Goal: Information Seeking & Learning: Compare options

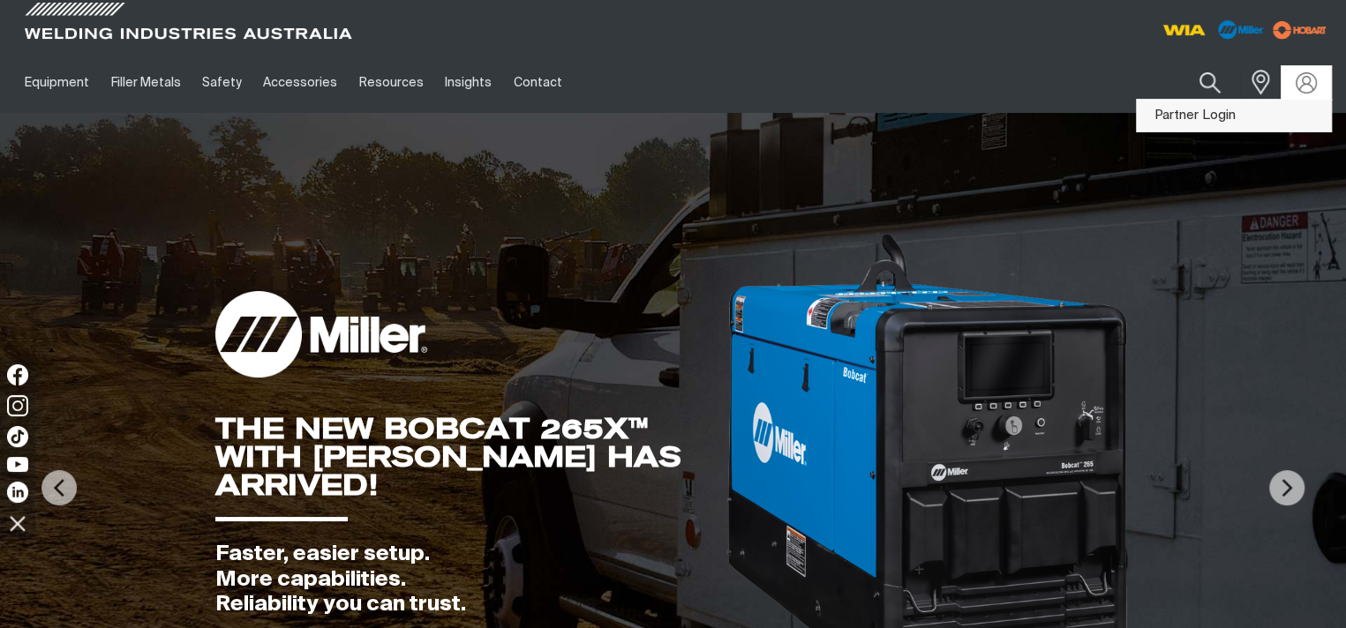
click at [1282, 116] on link "Partner Login" at bounding box center [1234, 116] width 194 height 33
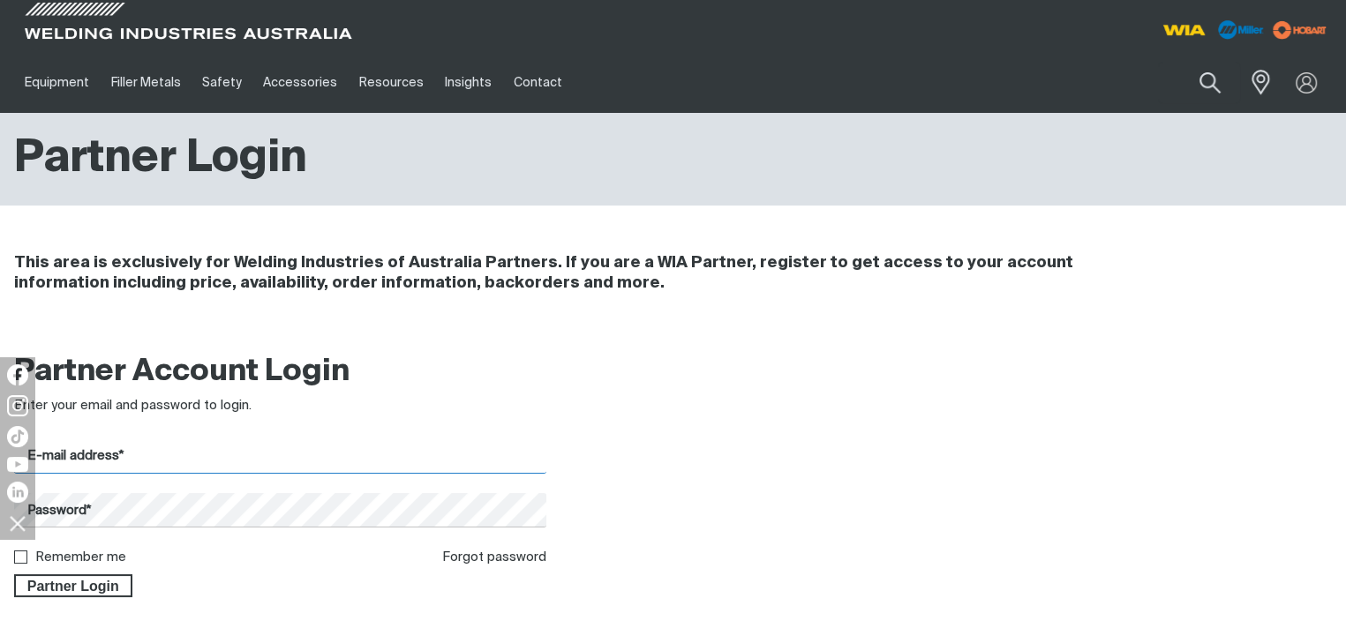
type input "[EMAIL_ADDRESS][DOMAIN_NAME]"
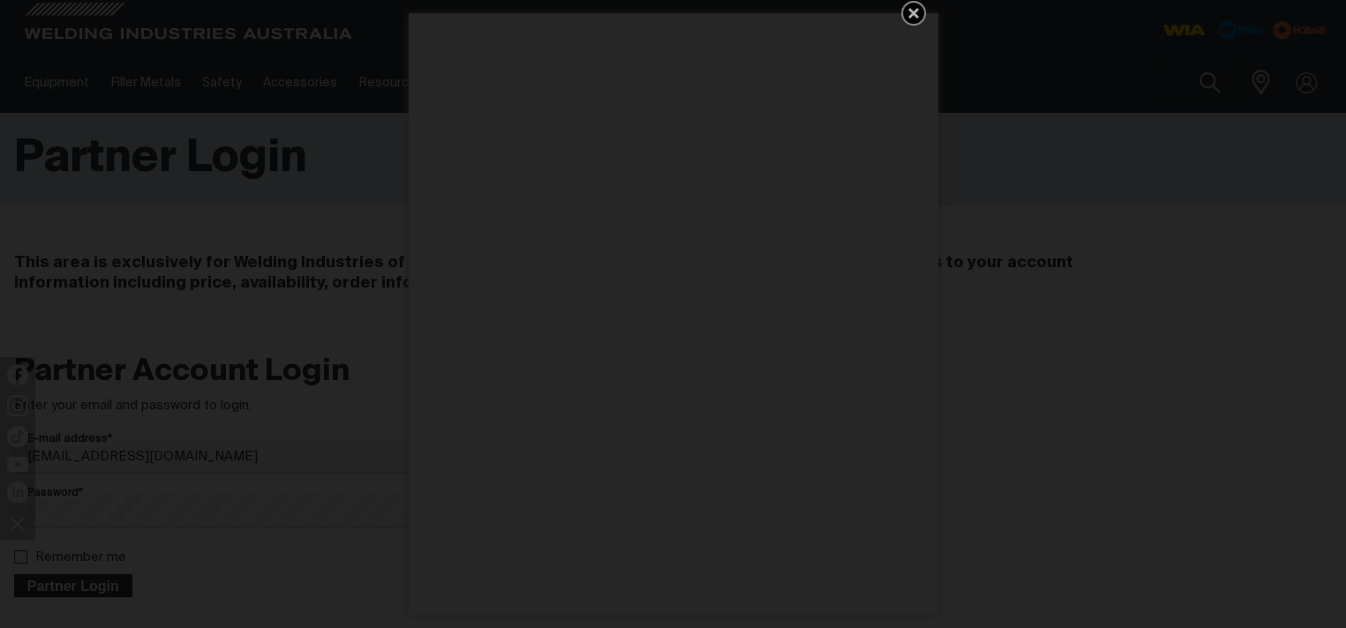
click at [47, 585] on div "Get 5 WIA Welding Guides Free!" at bounding box center [673, 314] width 1346 height 628
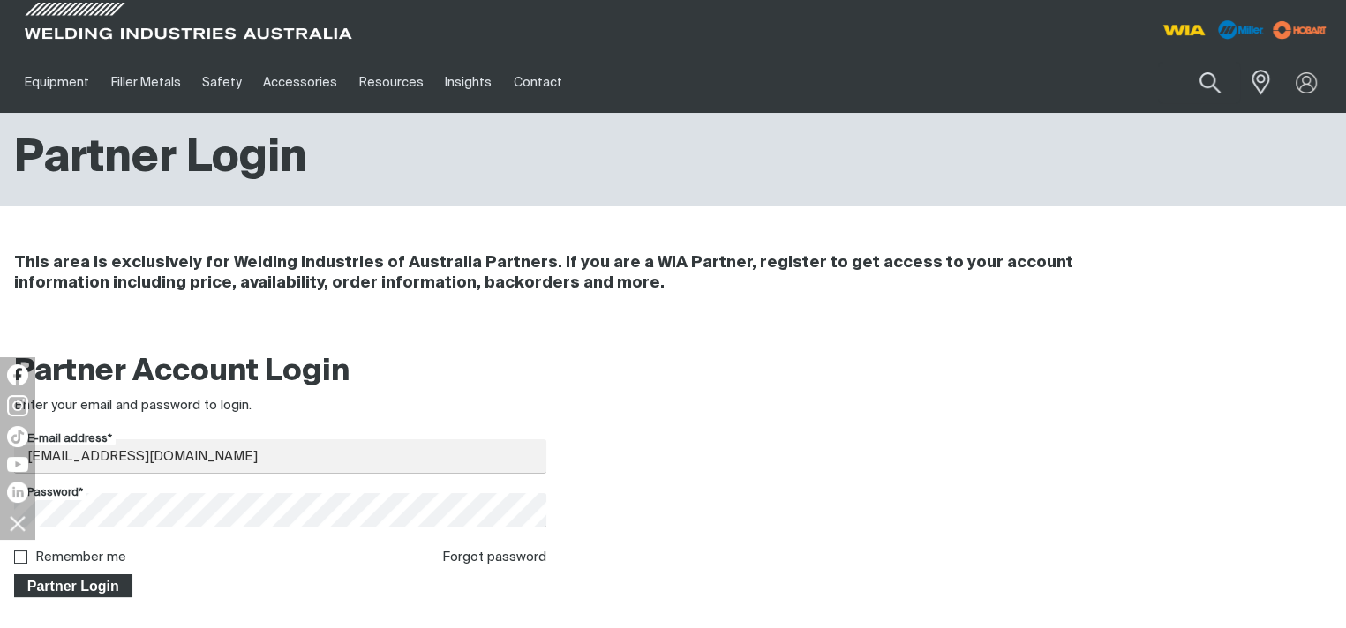
click at [75, 587] on span "Partner Login" at bounding box center [73, 586] width 115 height 23
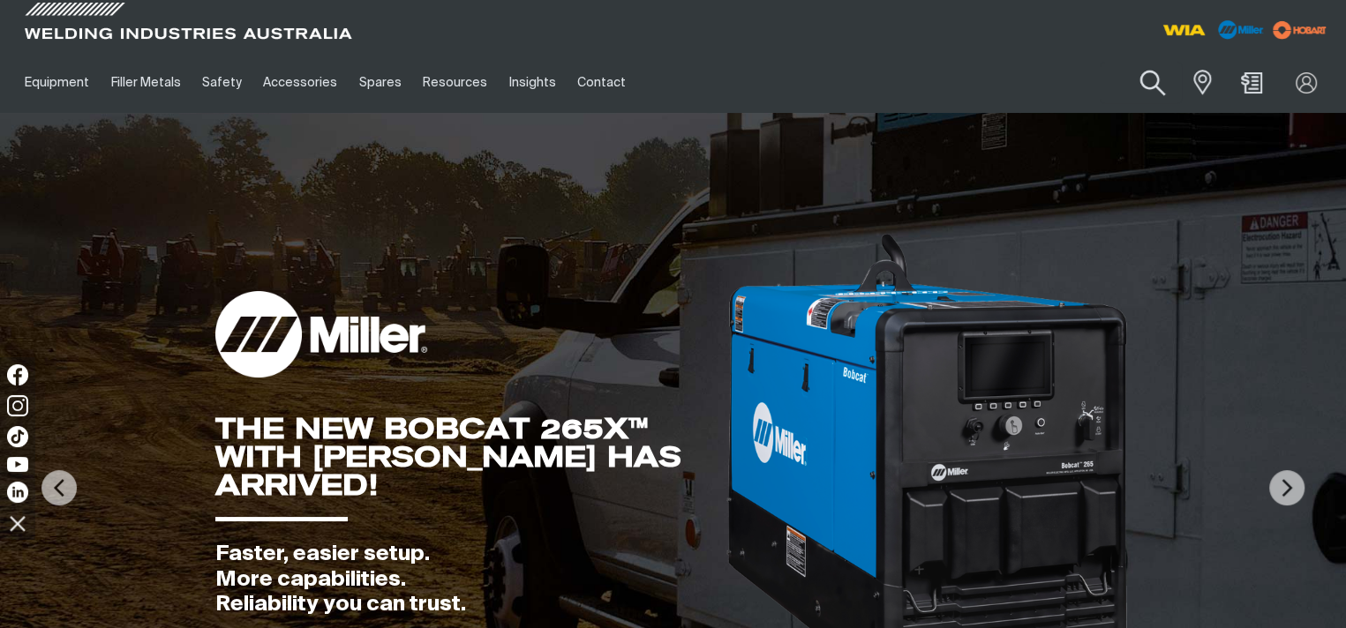
click at [1148, 79] on button "Search products" at bounding box center [1152, 83] width 71 height 50
click at [1049, 80] on input "Search" at bounding box center [1045, 83] width 272 height 40
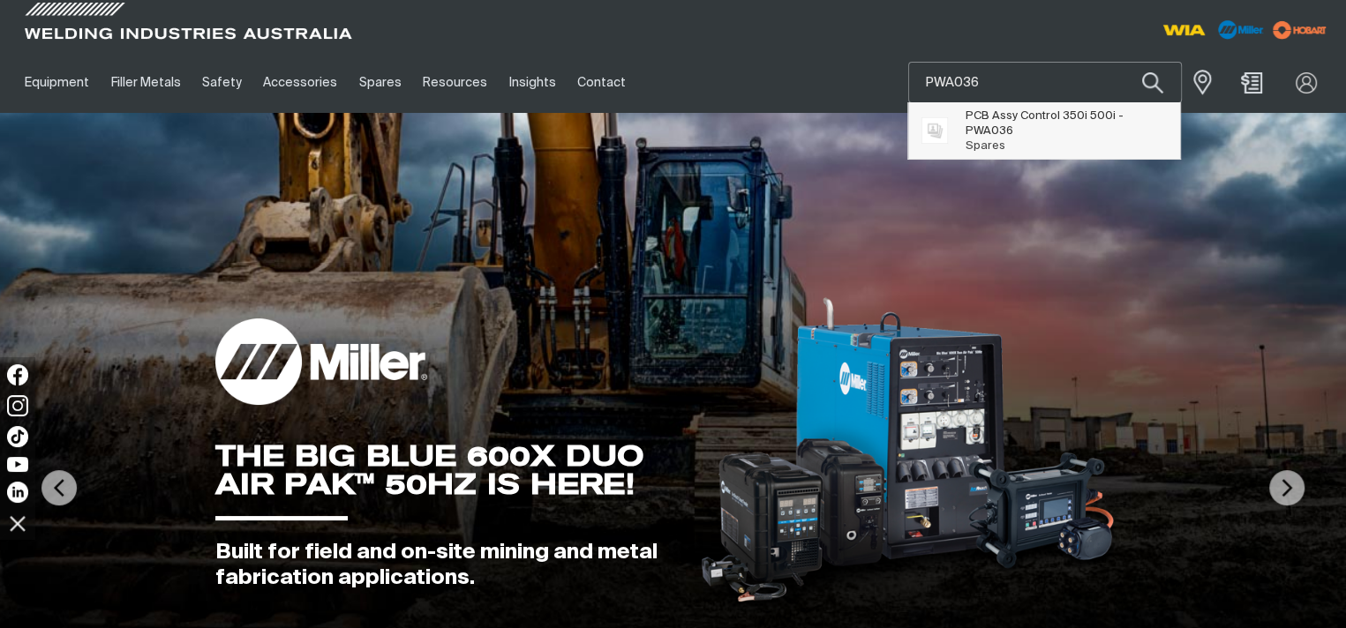
type input "PWA036"
click at [1033, 122] on span "PCB Assy Control 350i 500i - PWA036" at bounding box center [1067, 124] width 202 height 30
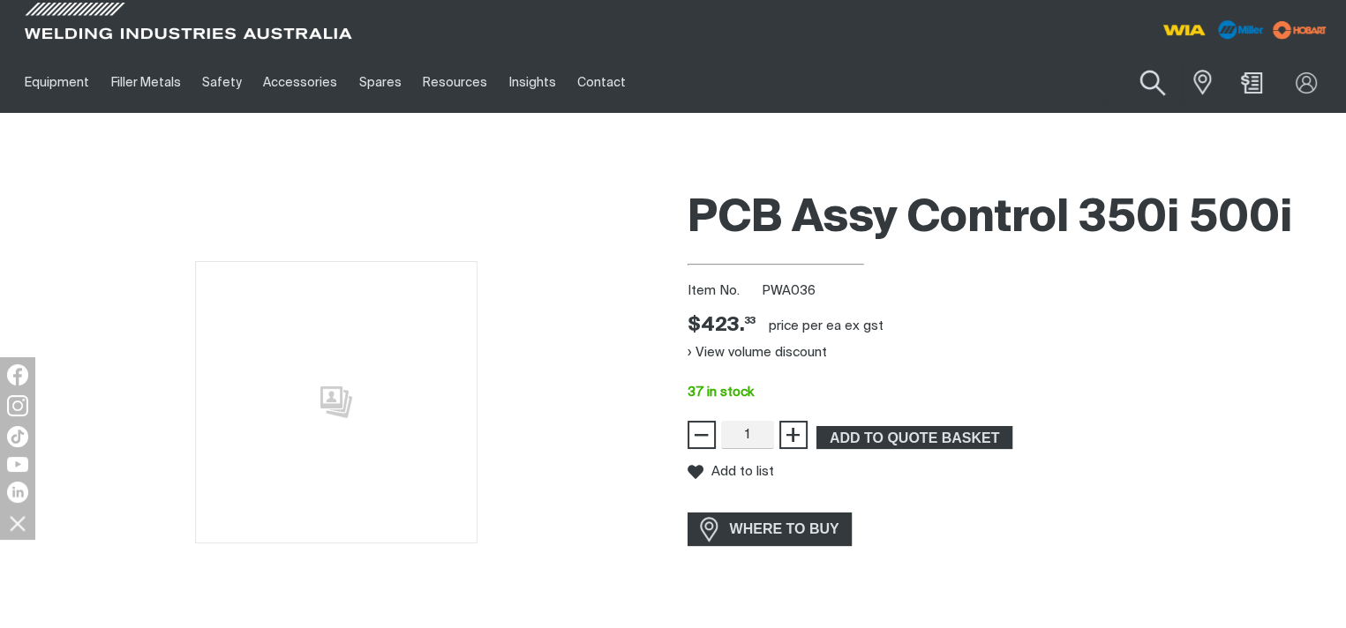
click at [1149, 82] on button "Search products" at bounding box center [1152, 83] width 71 height 50
click at [1066, 82] on input "Search" at bounding box center [1045, 83] width 272 height 40
type input "PWA038"
click at [1123, 62] on button "Search products" at bounding box center [1153, 82] width 60 height 41
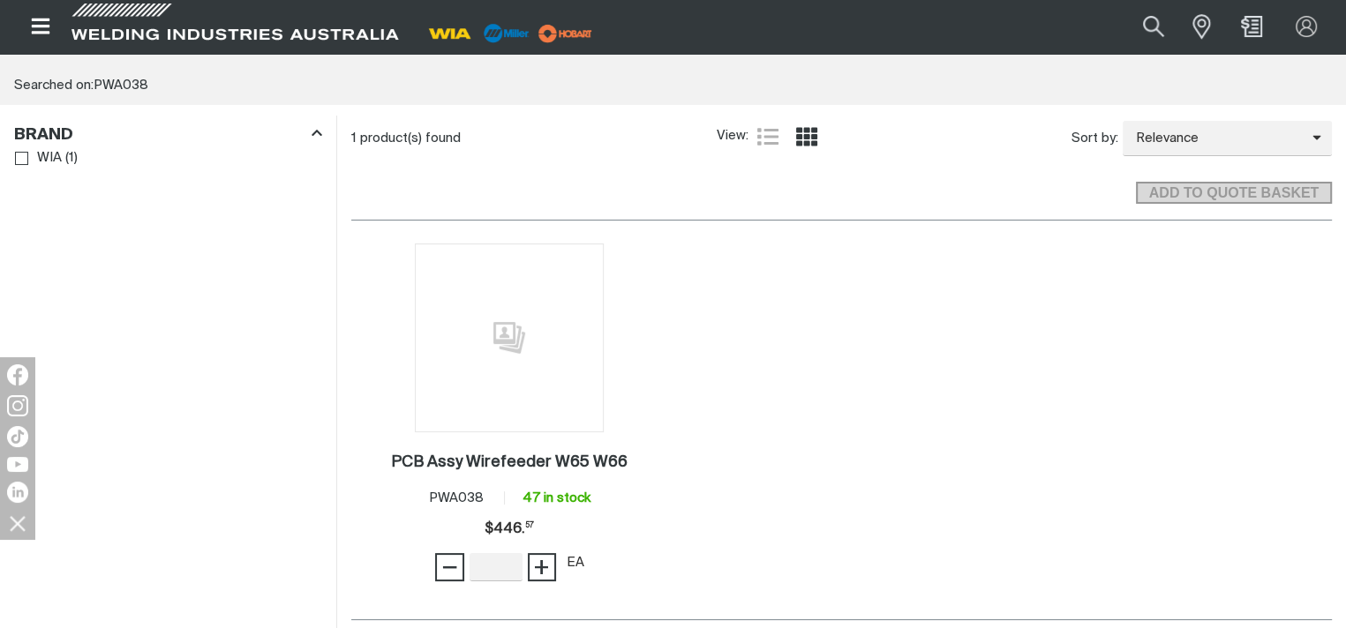
scroll to position [265, 0]
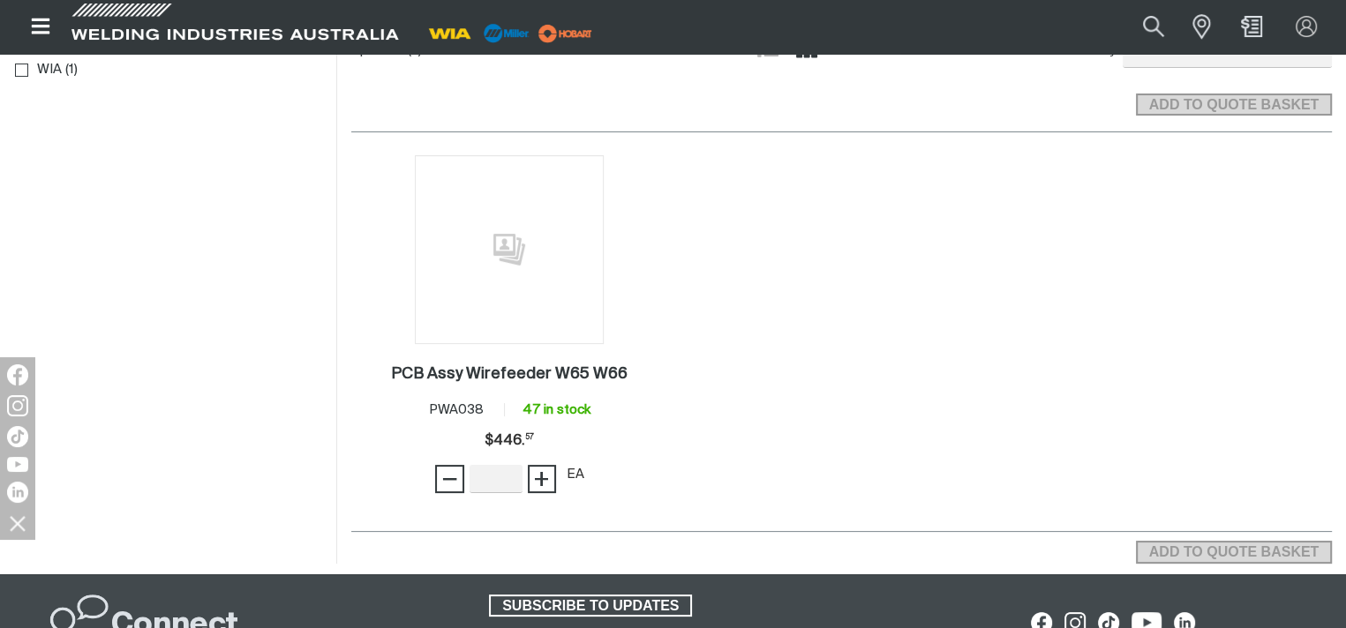
click at [1222, 460] on div "1 PCB Assy Wirefeeder W65 W66 . Item No. PWA038 47 in stock Price $446.57 $446.…" at bounding box center [841, 332] width 981 height 400
click at [1232, 419] on div "1 PCB Assy Wirefeeder W65 W66 . Item No. PWA038 47 in stock Price $446.57 $446.…" at bounding box center [841, 332] width 981 height 400
click at [1191, 328] on div "1 PCB Assy Wirefeeder W65 W66 . Item No. PWA038 47 in stock Price $446.57 $446.…" at bounding box center [841, 332] width 981 height 400
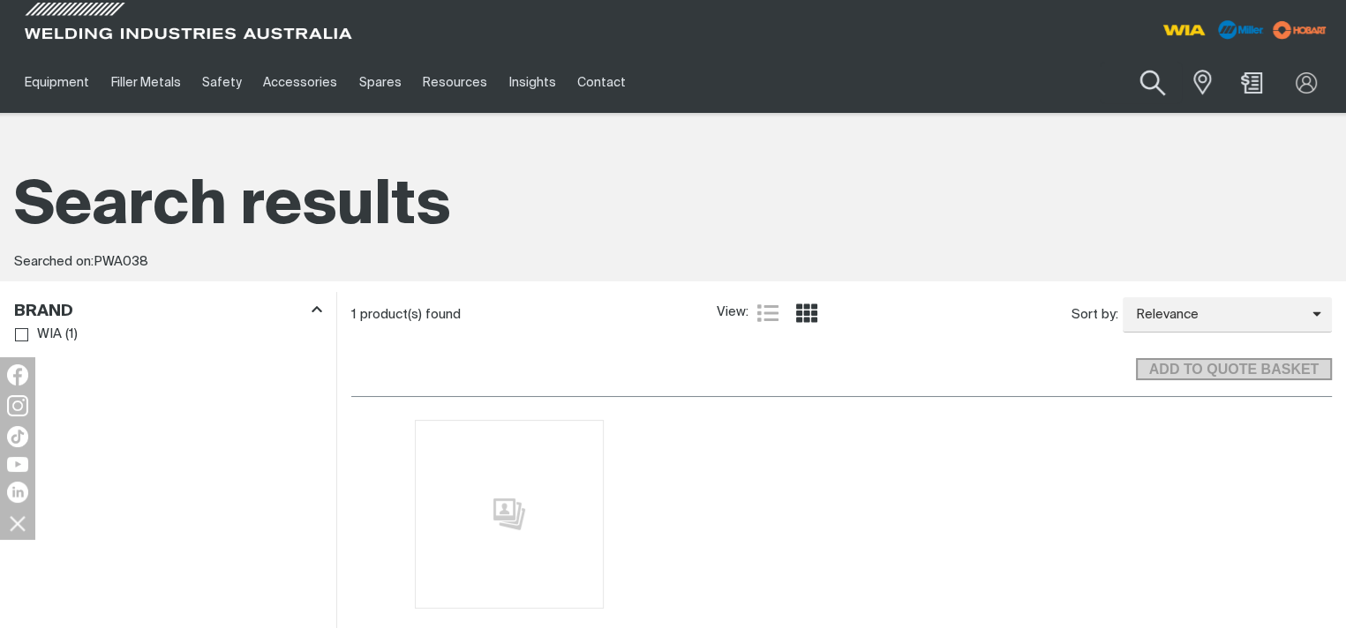
click at [1150, 79] on button "Search products" at bounding box center [1152, 83] width 71 height 50
click at [1034, 92] on input "PWA038" at bounding box center [1045, 83] width 272 height 40
type input "P"
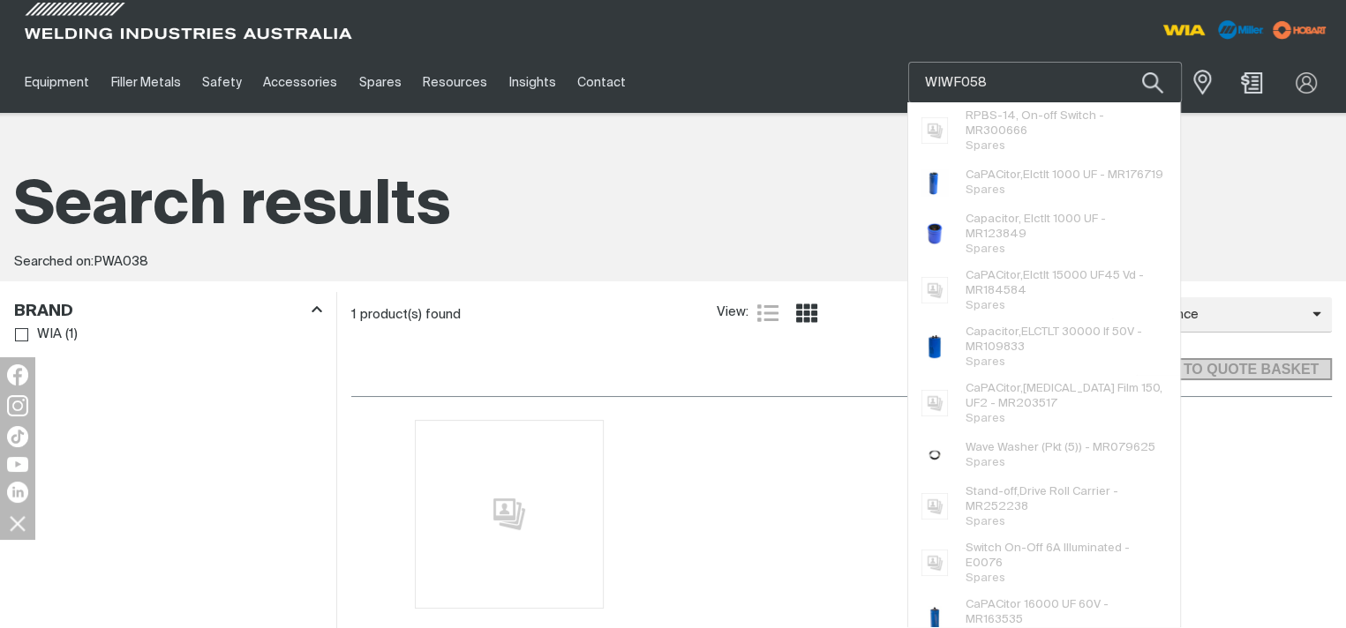
type input "WIWF058"
click at [1123, 62] on button "Search products" at bounding box center [1153, 82] width 60 height 41
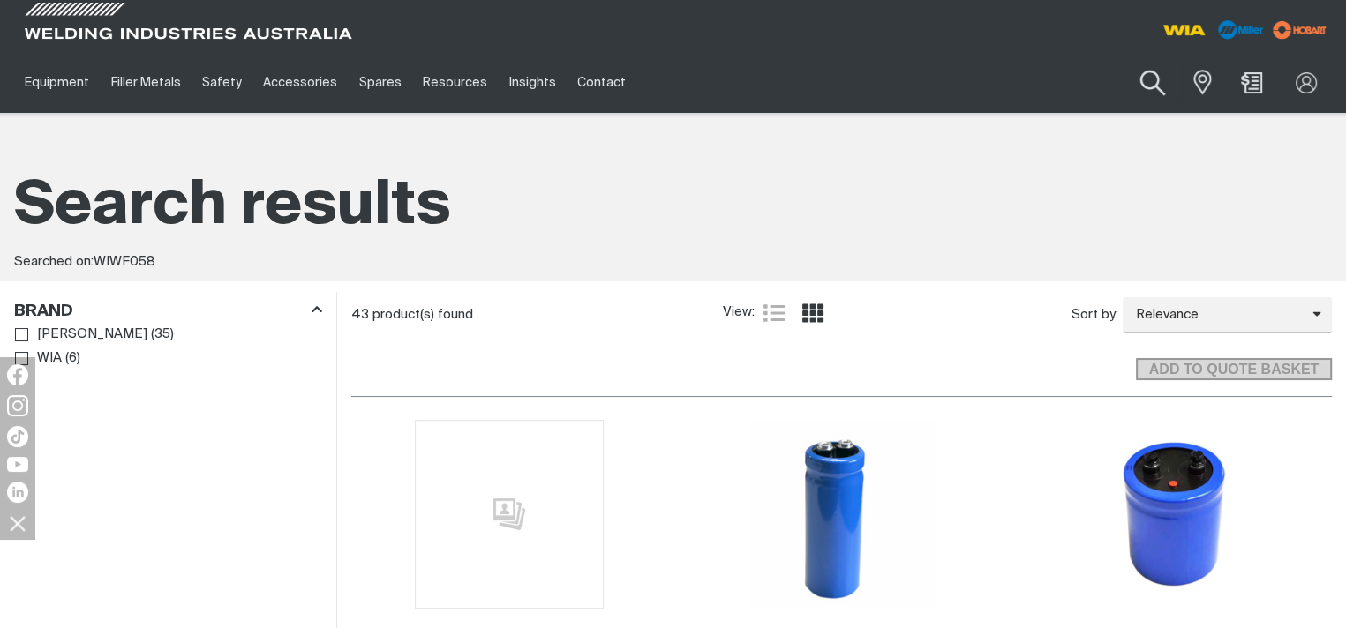
click at [1151, 79] on button "Search products" at bounding box center [1152, 83] width 71 height 50
click at [960, 84] on input "WIWF058" at bounding box center [1045, 83] width 272 height 40
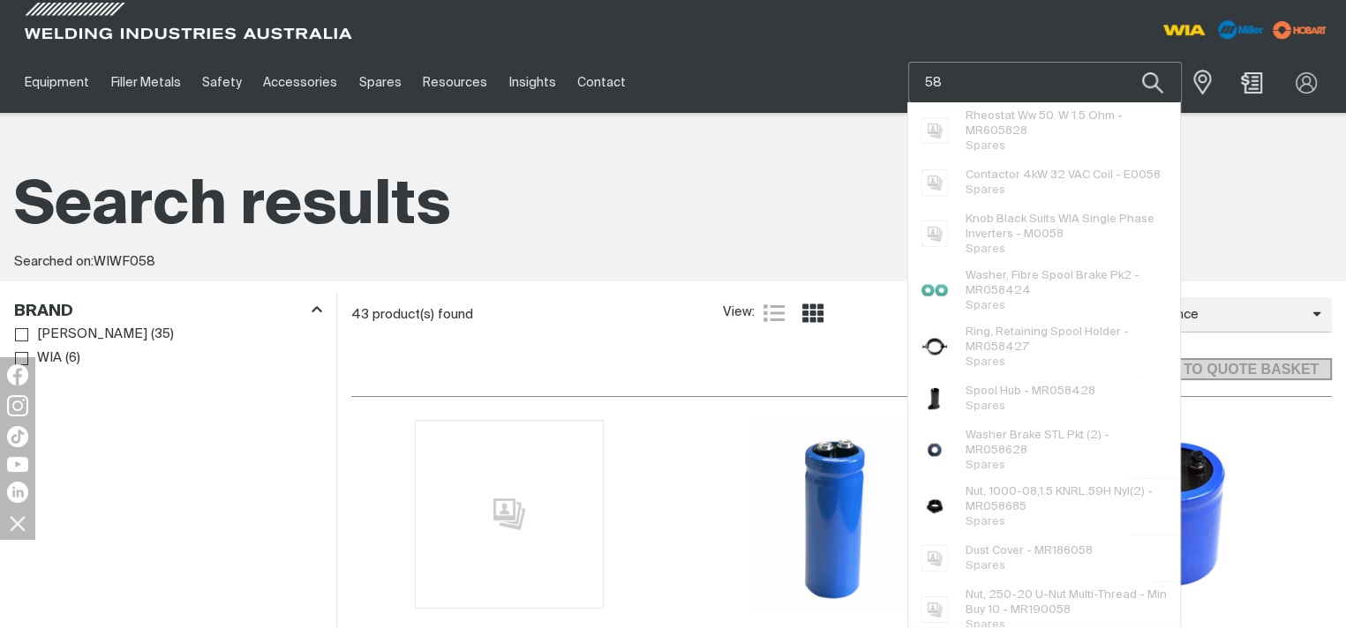
type input "8"
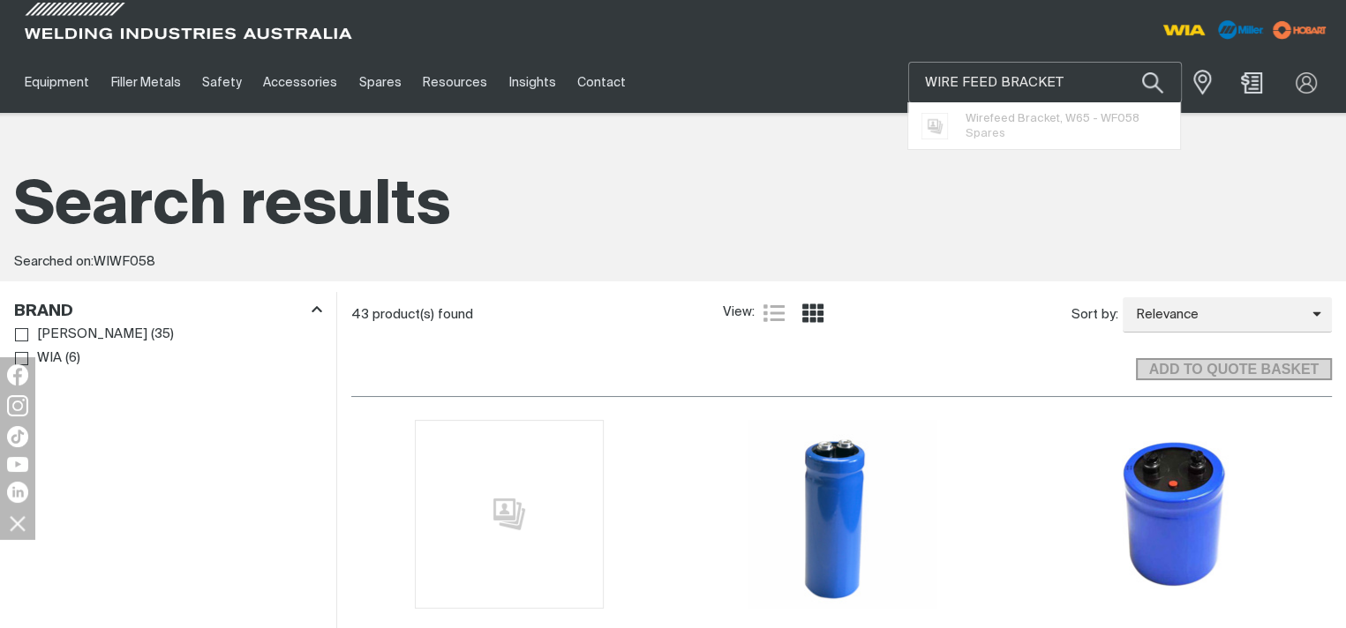
type input "WIRE FEED BRACKET"
click at [1123, 62] on button "Search products" at bounding box center [1153, 82] width 60 height 41
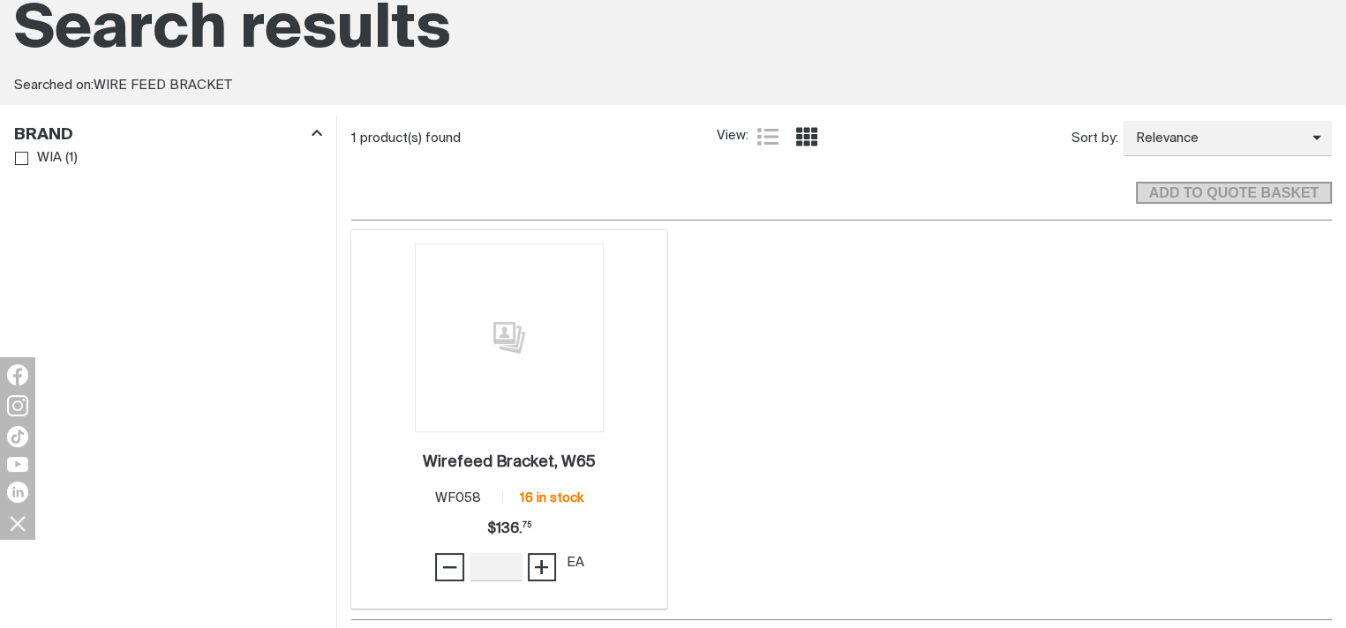
scroll to position [265, 0]
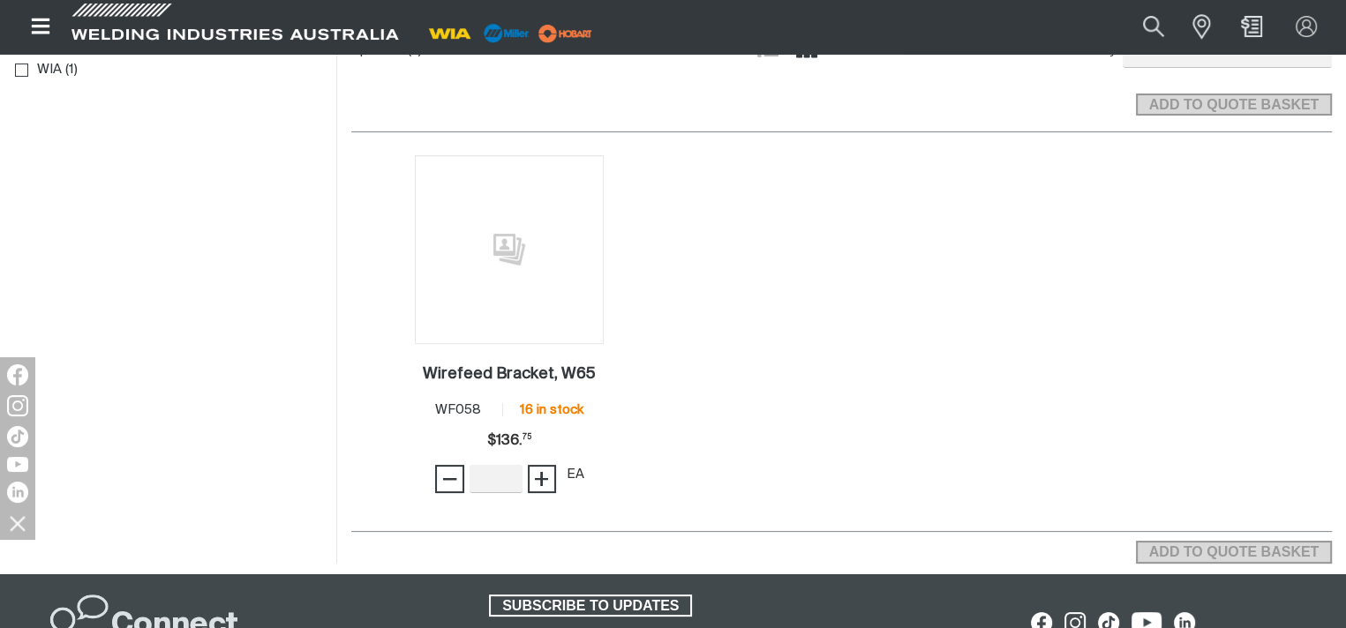
click at [1200, 398] on div "1 Wirefeed Bracket, W65 . Item No. WF058 16 in stock Price $136.75 $136. 75 − Q…" at bounding box center [841, 332] width 981 height 400
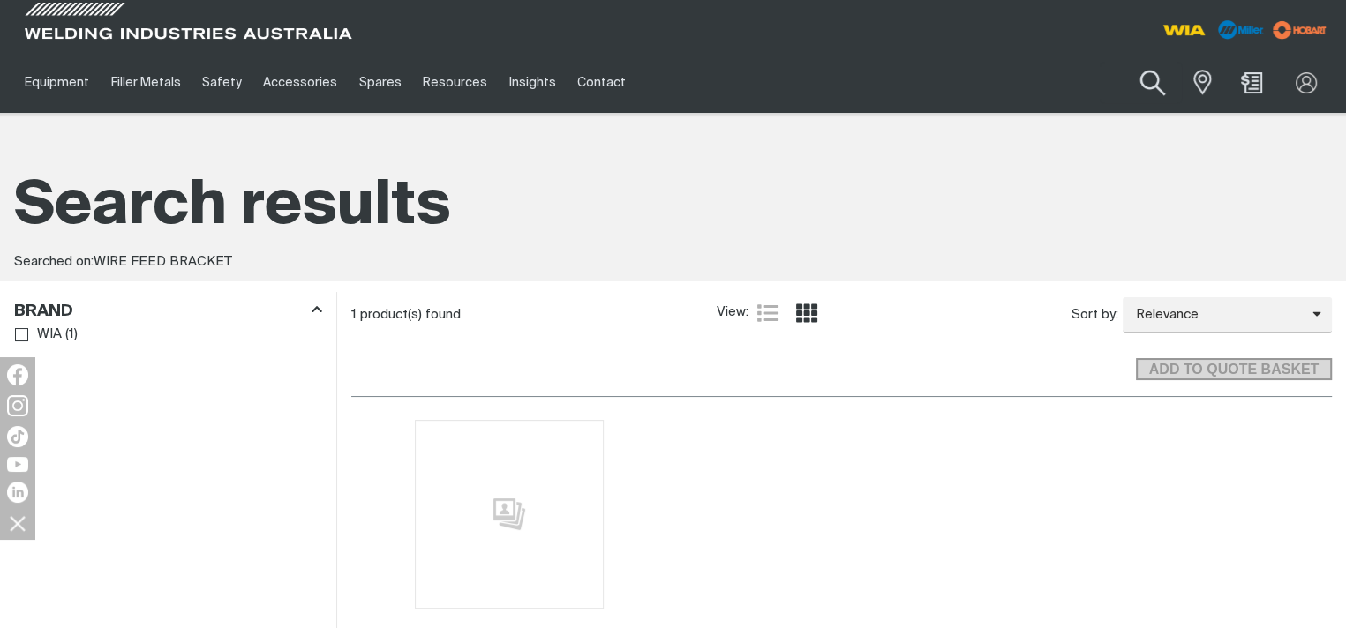
click at [1154, 79] on button "Search products" at bounding box center [1152, 83] width 71 height 50
click at [1049, 81] on input "WIRE FEED BRACKET" at bounding box center [1045, 83] width 272 height 40
drag, startPoint x: 1061, startPoint y: 81, endPoint x: 887, endPoint y: 81, distance: 173.9
click at [887, 81] on div "Equipment Stick Welders TIG Welders MIG Welders Multi-Process Welders Engine Dr…" at bounding box center [673, 82] width 1318 height 61
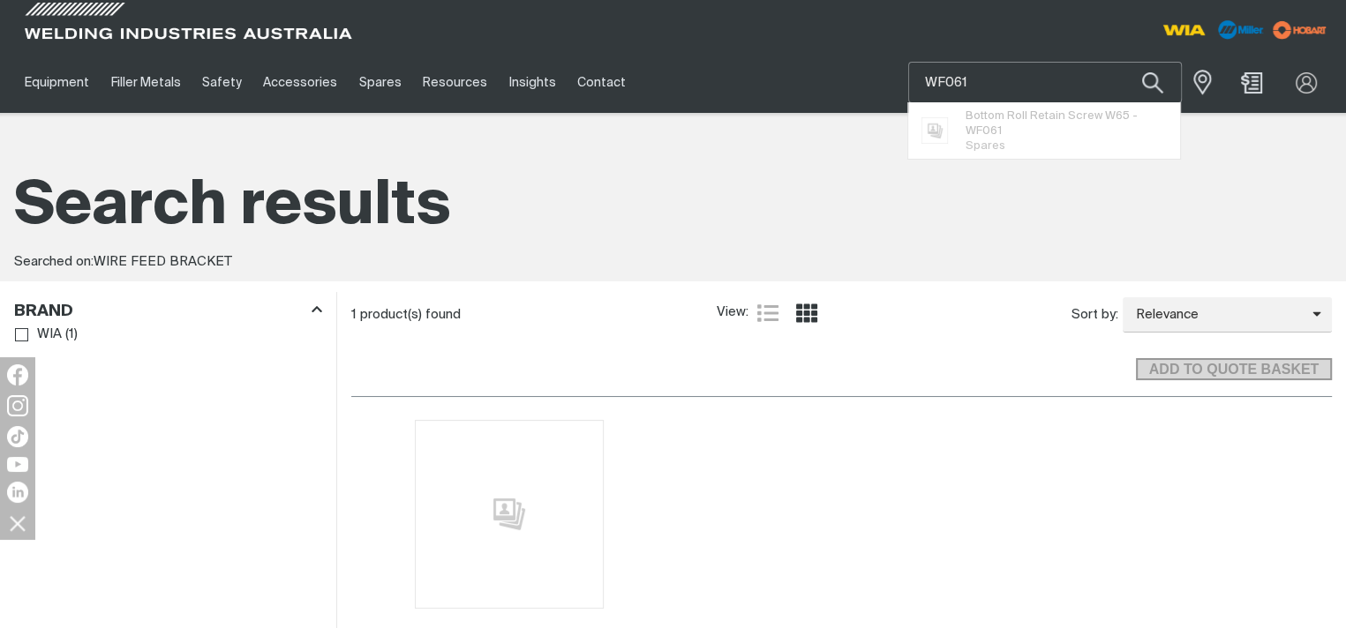
type input "WF061"
click at [1123, 62] on button "Search products" at bounding box center [1153, 82] width 60 height 41
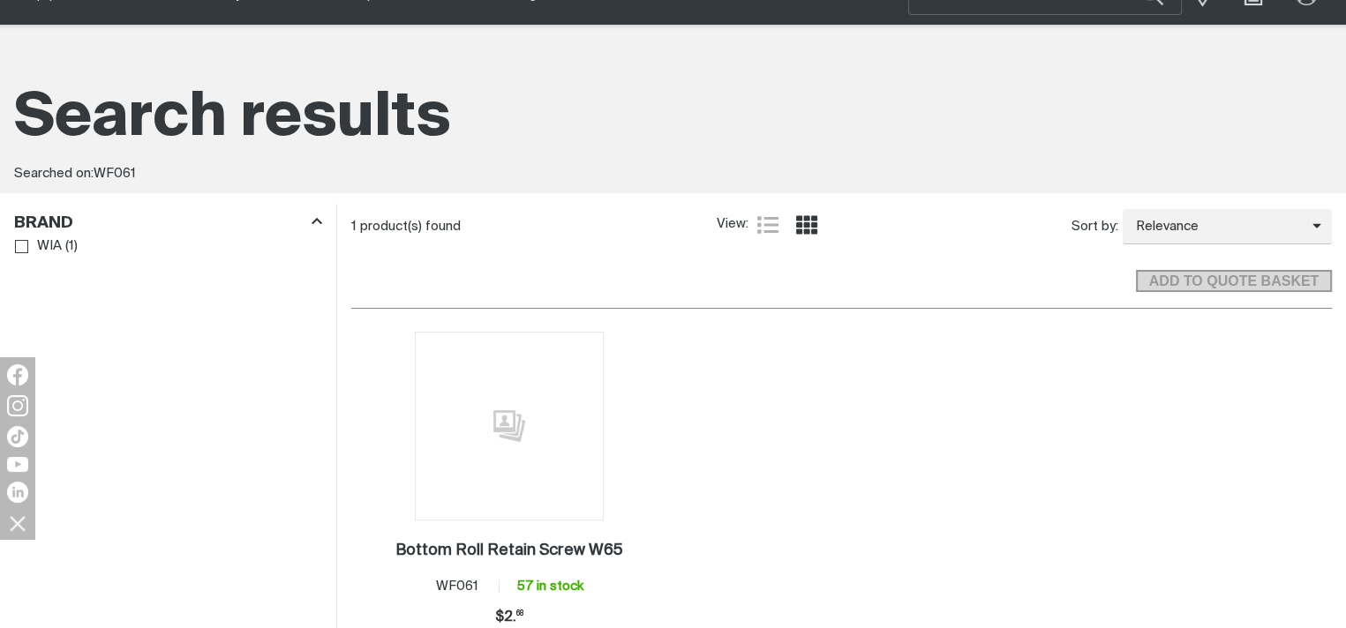
scroll to position [177, 0]
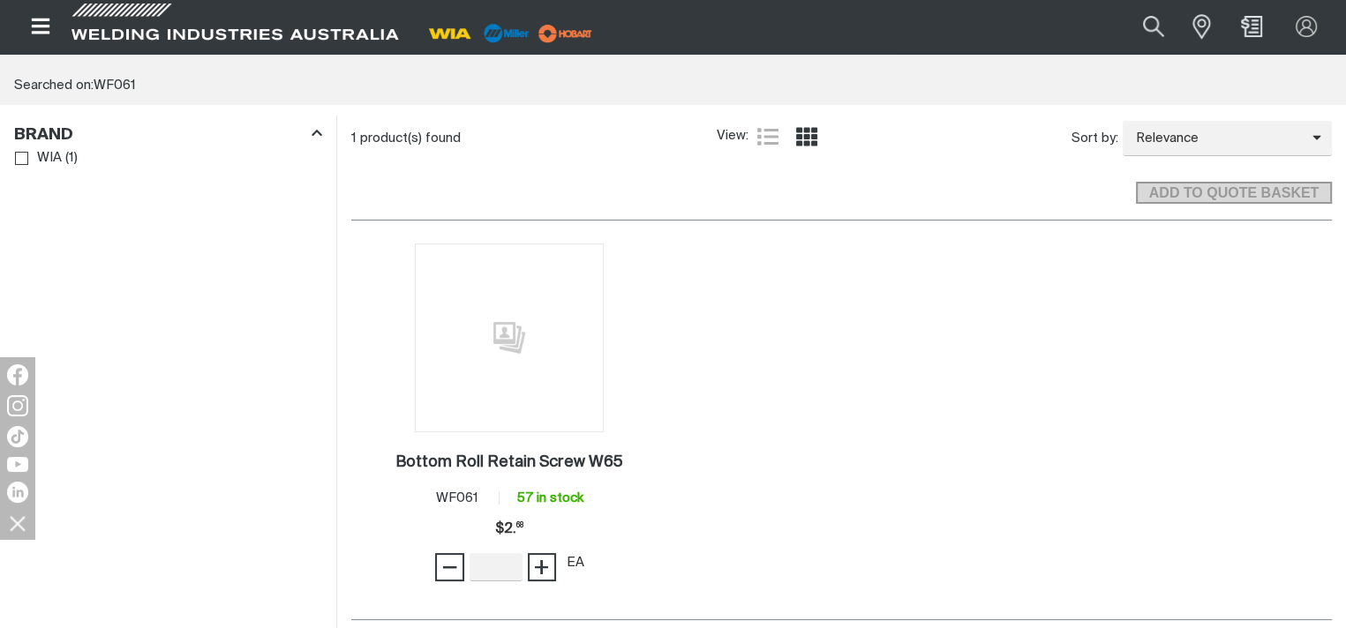
click at [1244, 447] on div "1 Bottom Roll Retain Screw W65 . Item No. WF061 57 in stock Price $2.68 $2. 68 …" at bounding box center [841, 420] width 981 height 400
click at [1179, 511] on div "1 Bottom Roll Retain Screw W65 . Item No. WF061 57 in stock Price $2.68 $2. 68 …" at bounding box center [841, 420] width 981 height 400
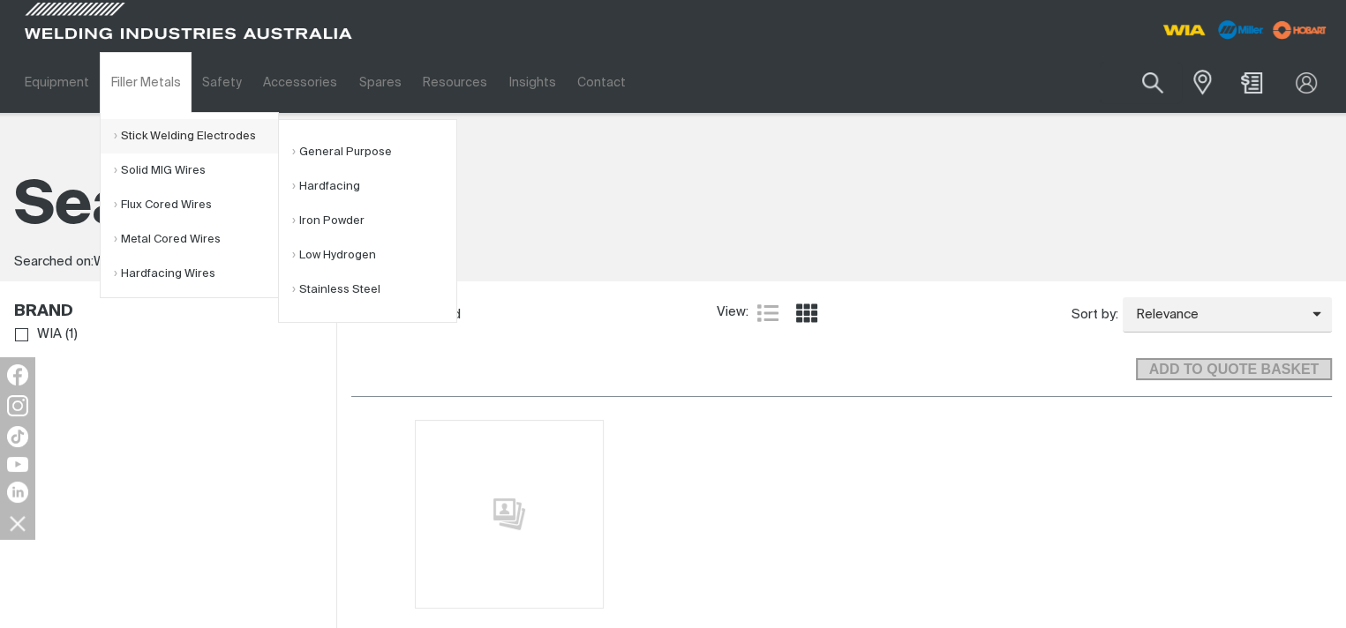
click at [213, 132] on link "Stick Welding Electrodes" at bounding box center [196, 136] width 164 height 34
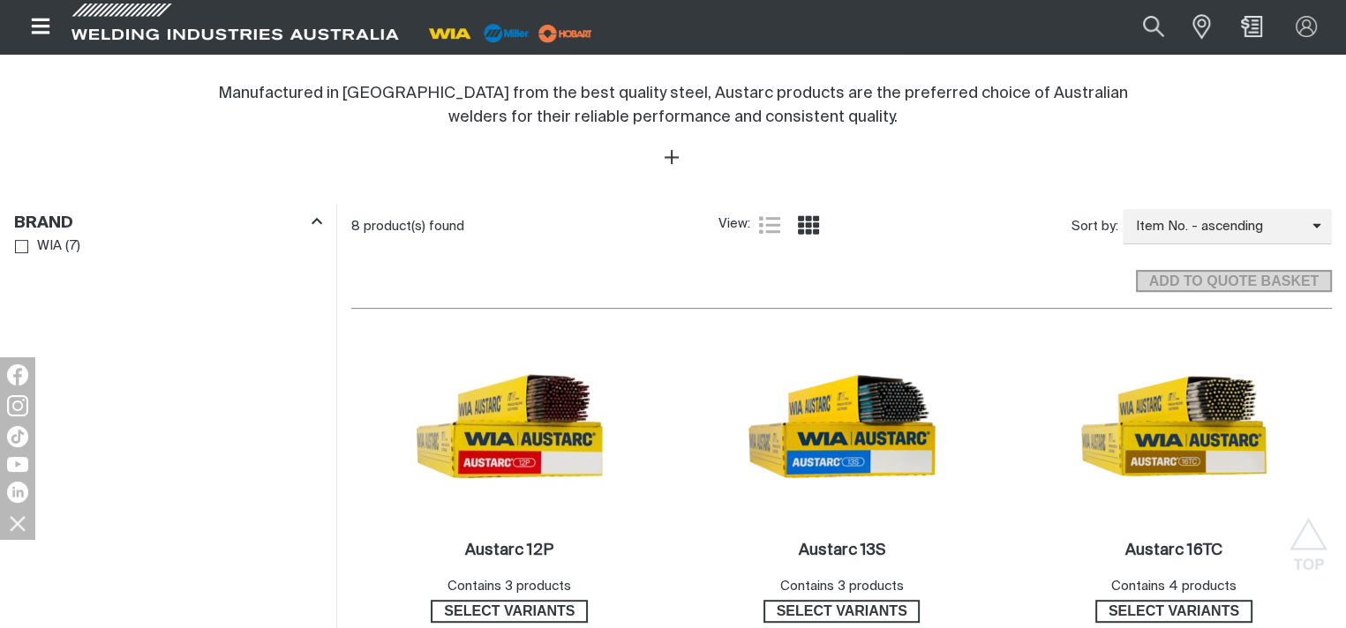
scroll to position [883, 0]
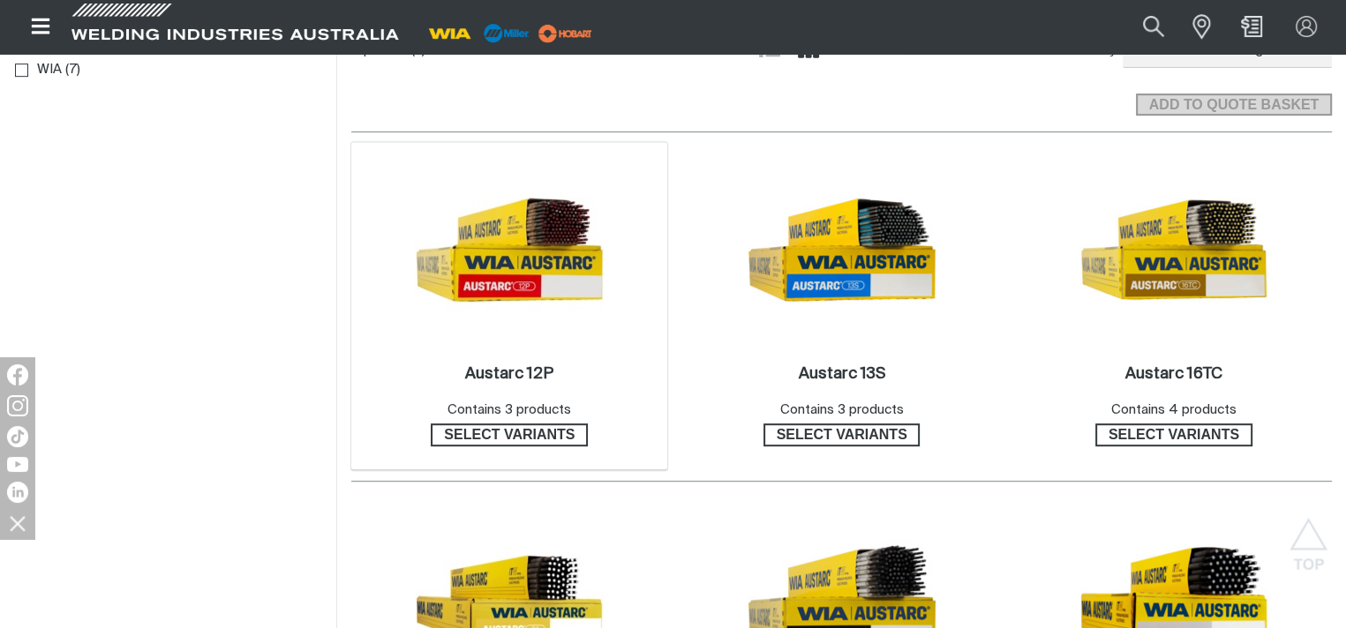
click at [518, 284] on img at bounding box center [509, 249] width 189 height 189
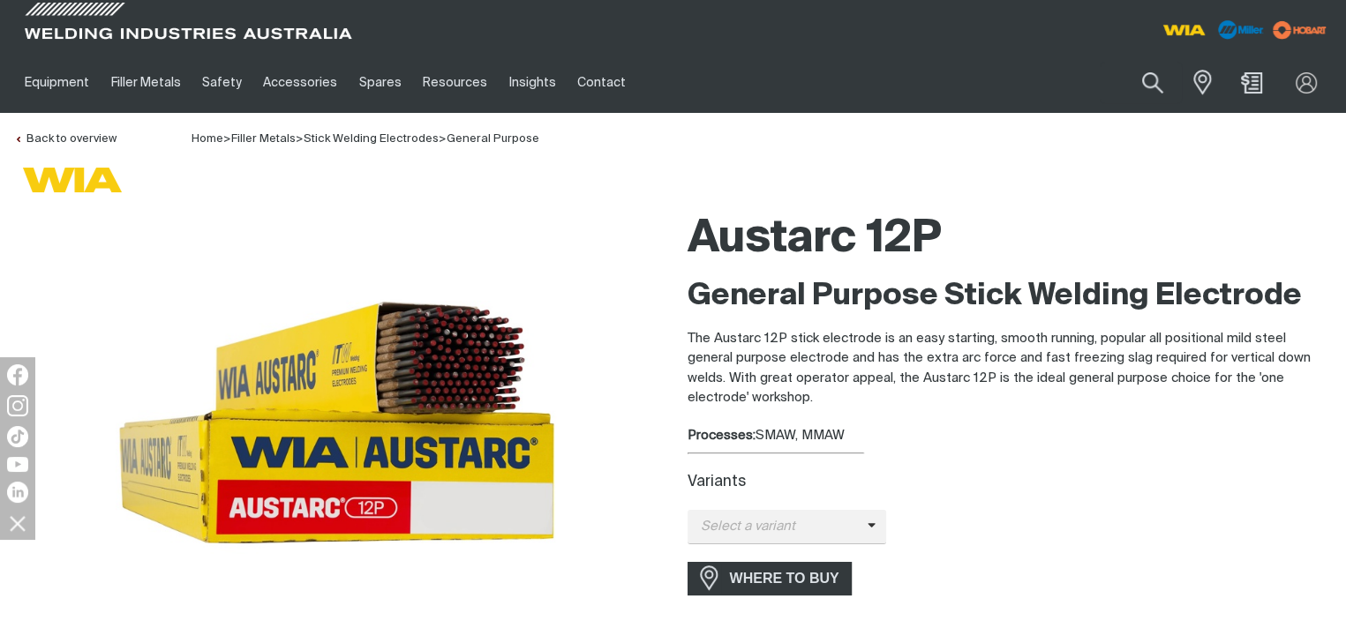
scroll to position [177, 0]
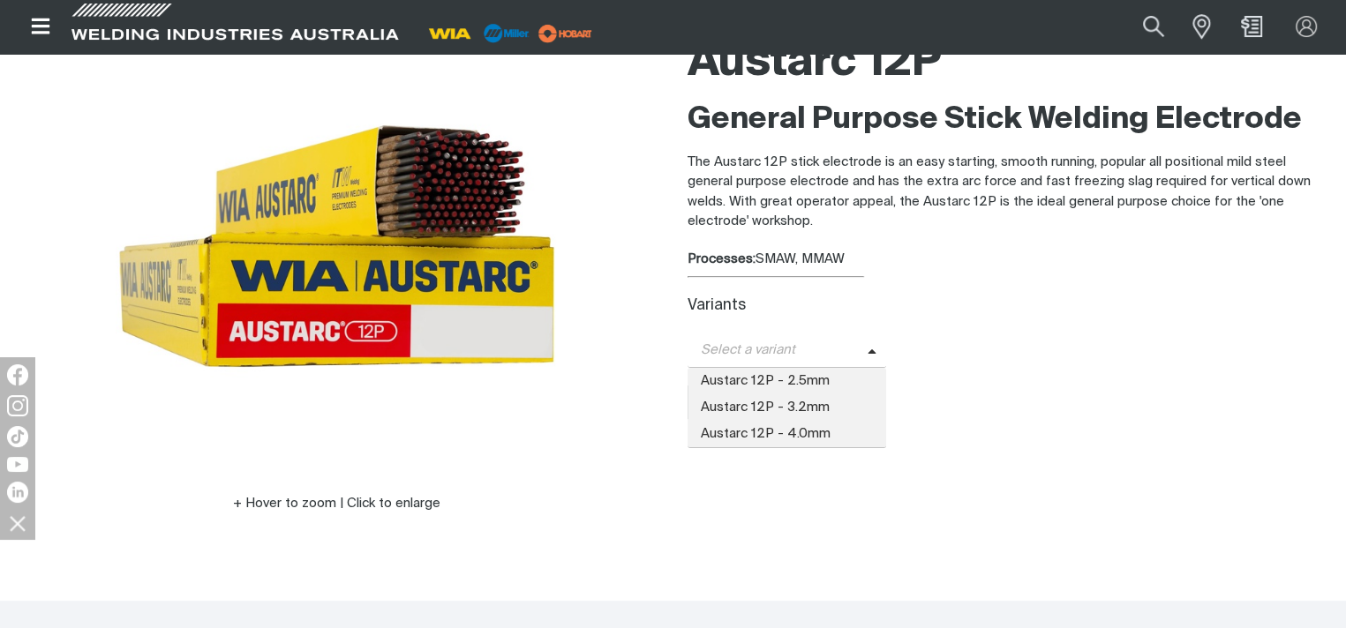
click at [861, 350] on span "Select a variant" at bounding box center [778, 351] width 180 height 20
click at [786, 380] on span "Austarc 12P - 2.5mm" at bounding box center [787, 381] width 199 height 26
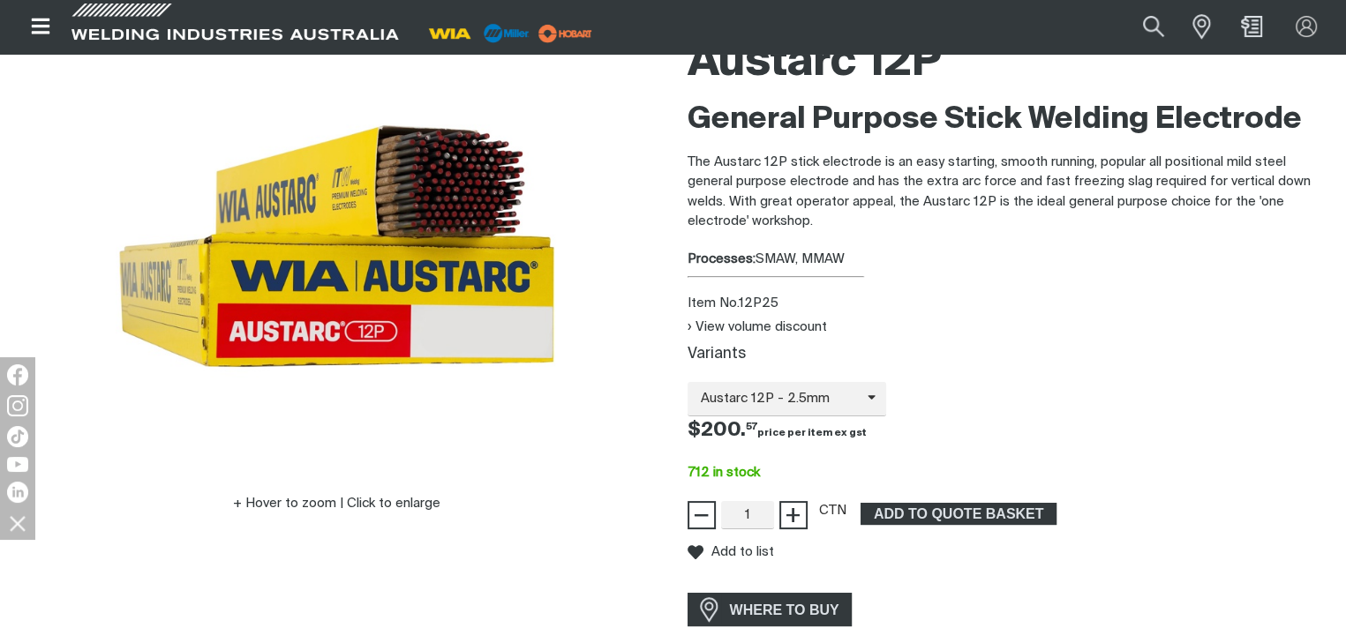
click at [1187, 356] on div "Variants" at bounding box center [1010, 355] width 645 height 19
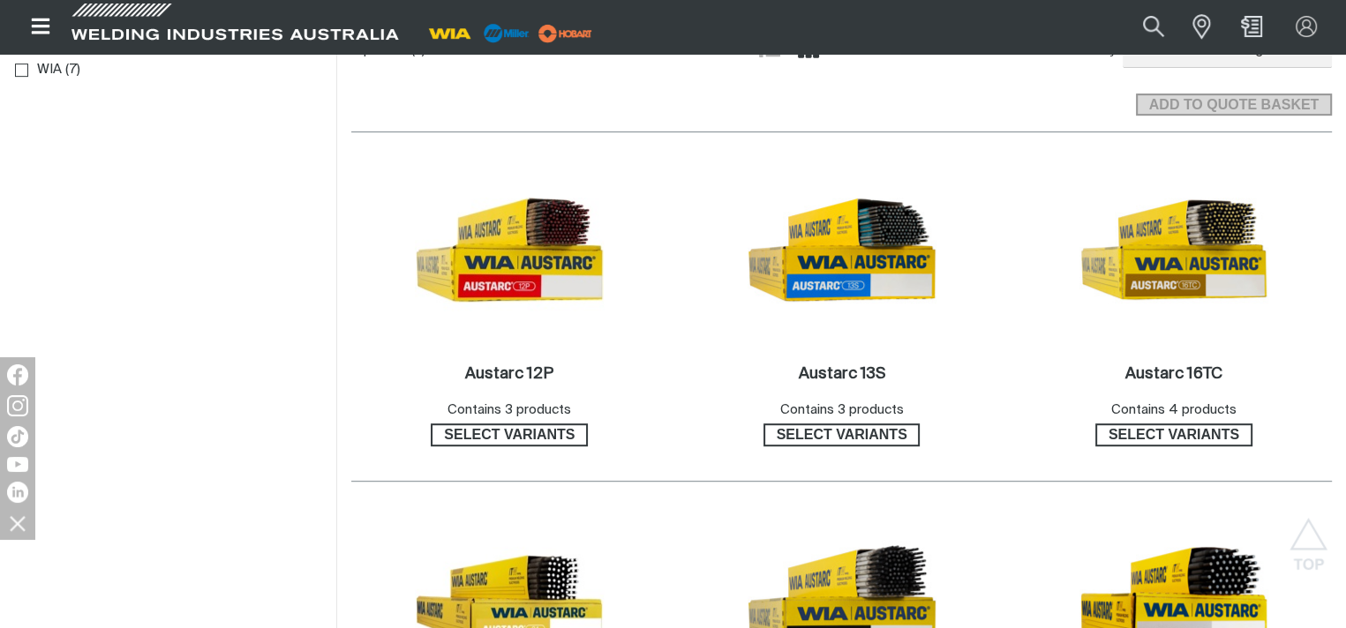
scroll to position [1059, 0]
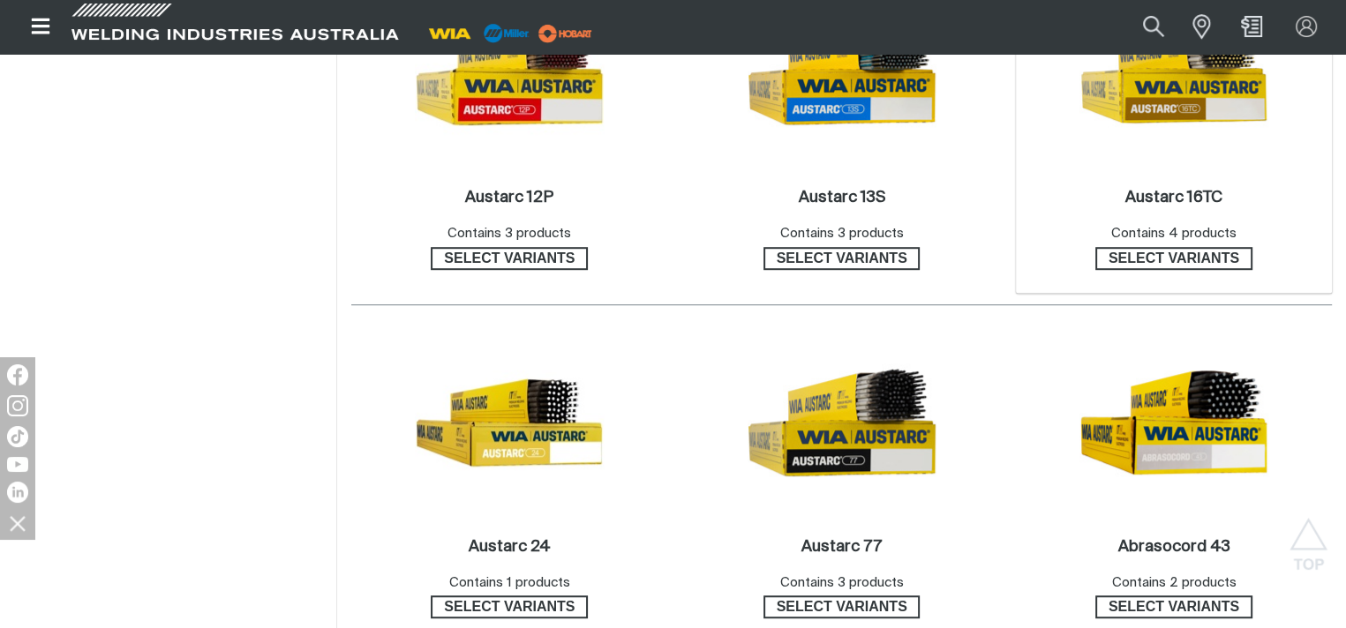
click at [1192, 91] on img at bounding box center [1173, 73] width 189 height 189
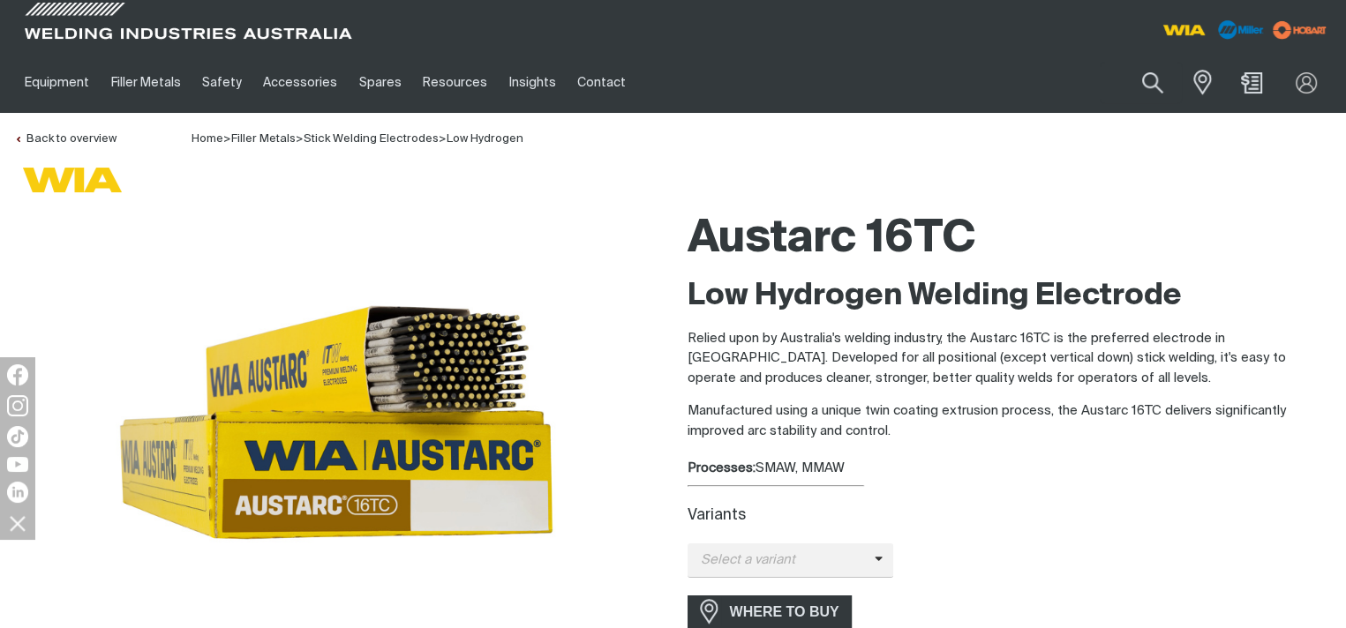
scroll to position [88, 0]
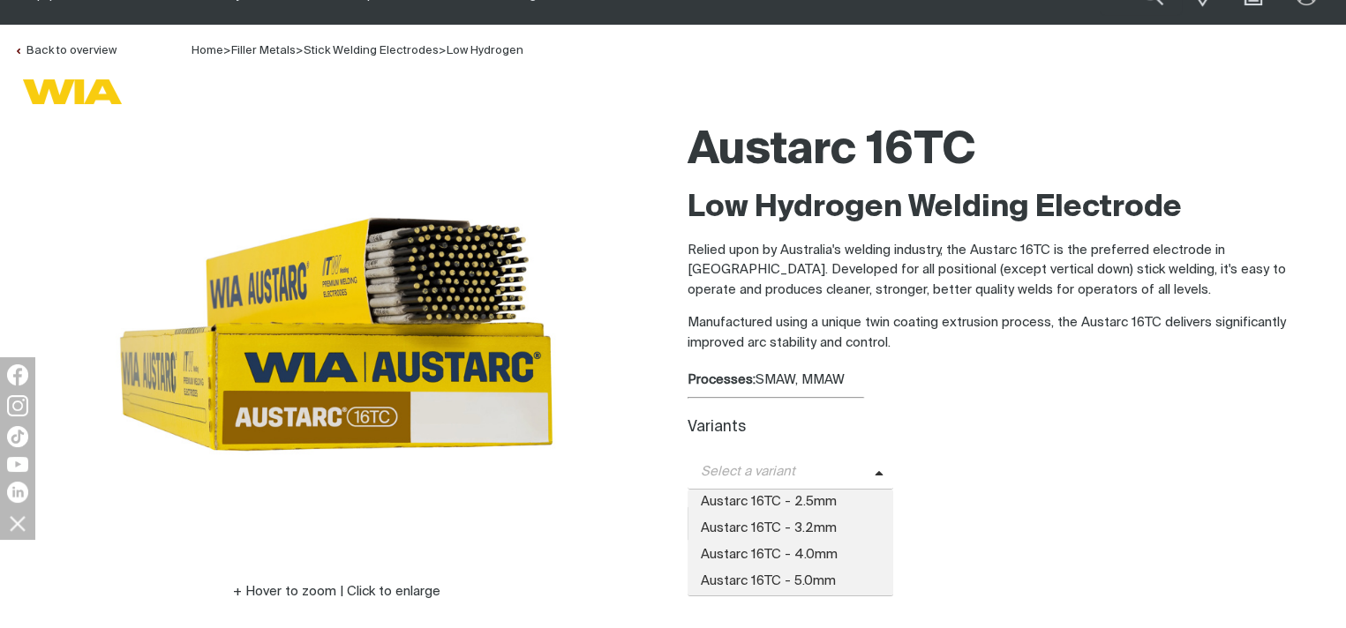
click at [879, 470] on icon at bounding box center [879, 474] width 9 height 13
click at [774, 500] on span "Austarc 16TC - 2.5mm" at bounding box center [791, 503] width 207 height 26
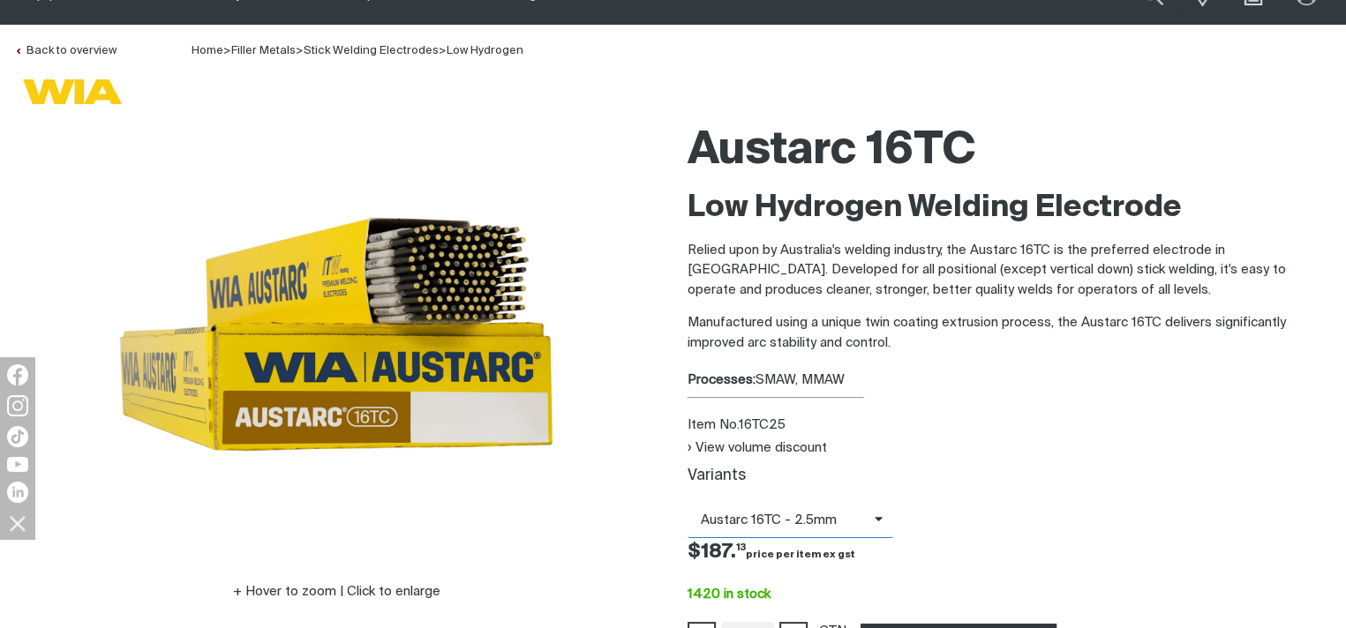
click at [875, 522] on icon at bounding box center [879, 519] width 9 height 13
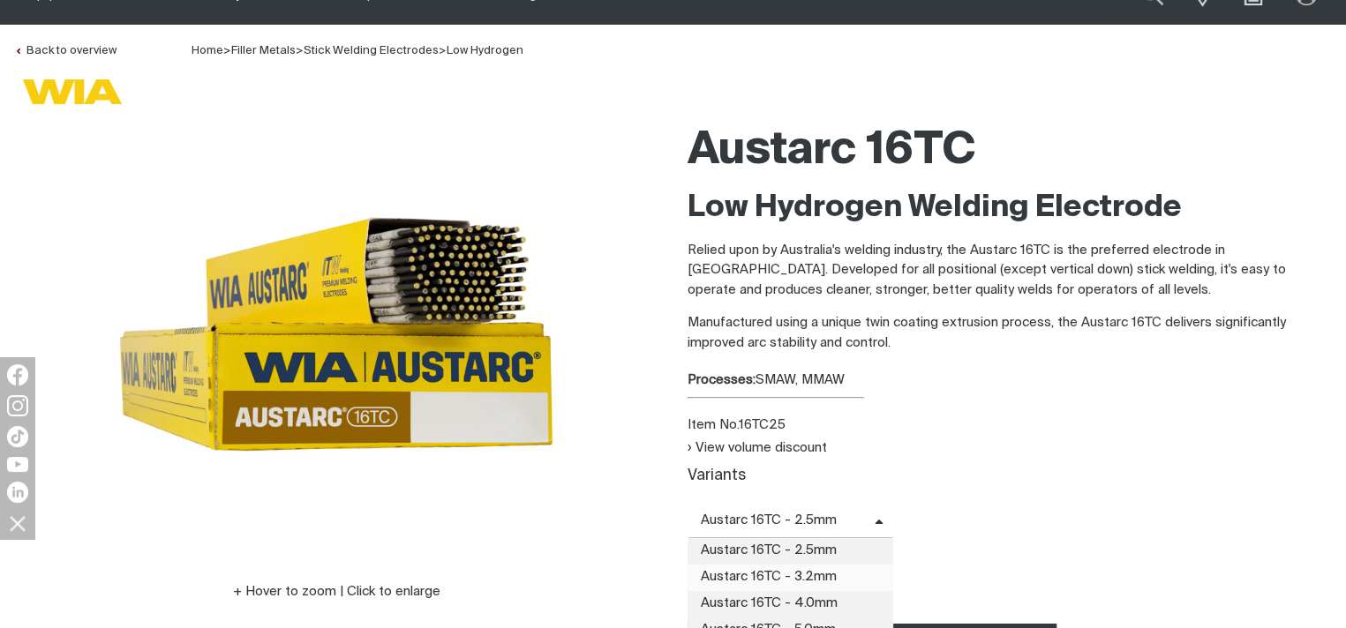
click at [802, 575] on span "Austarc 16TC - 3.2mm" at bounding box center [791, 578] width 207 height 26
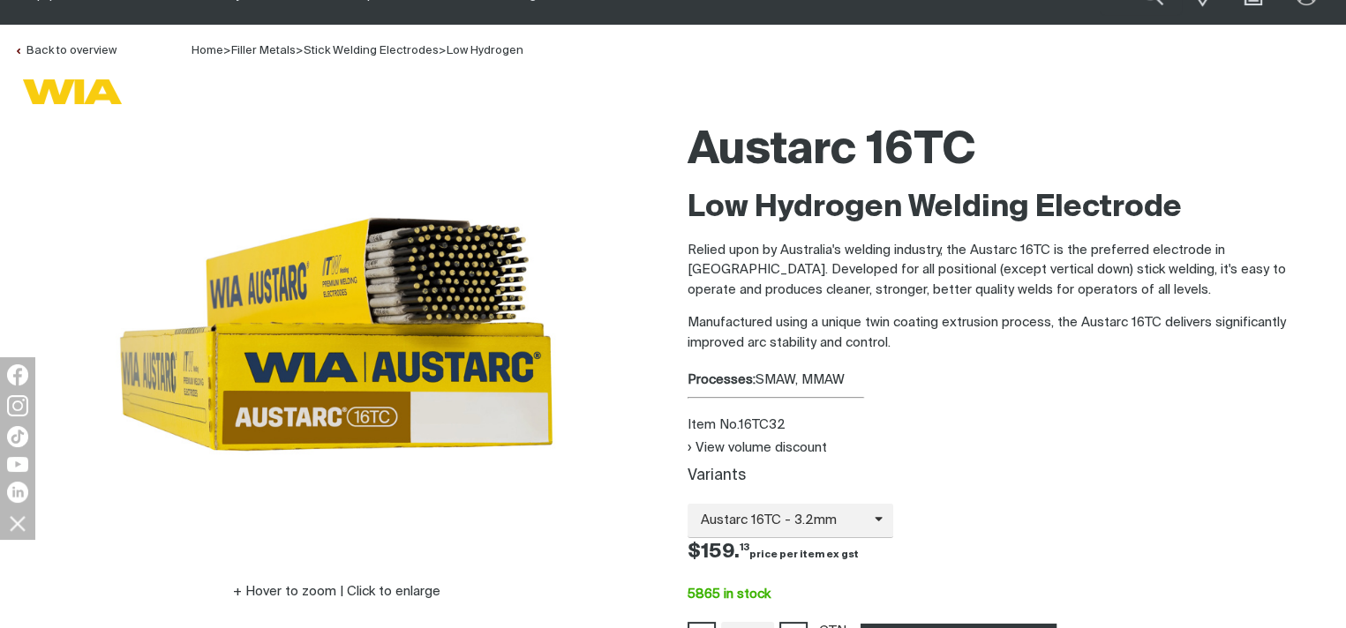
click at [1255, 526] on div "Austarc 16TC - 3.2mm Austarc 16TC - 2.5mm Austarc 16TC - 3.2mm Austarc 16TC - 4…" at bounding box center [1010, 521] width 645 height 34
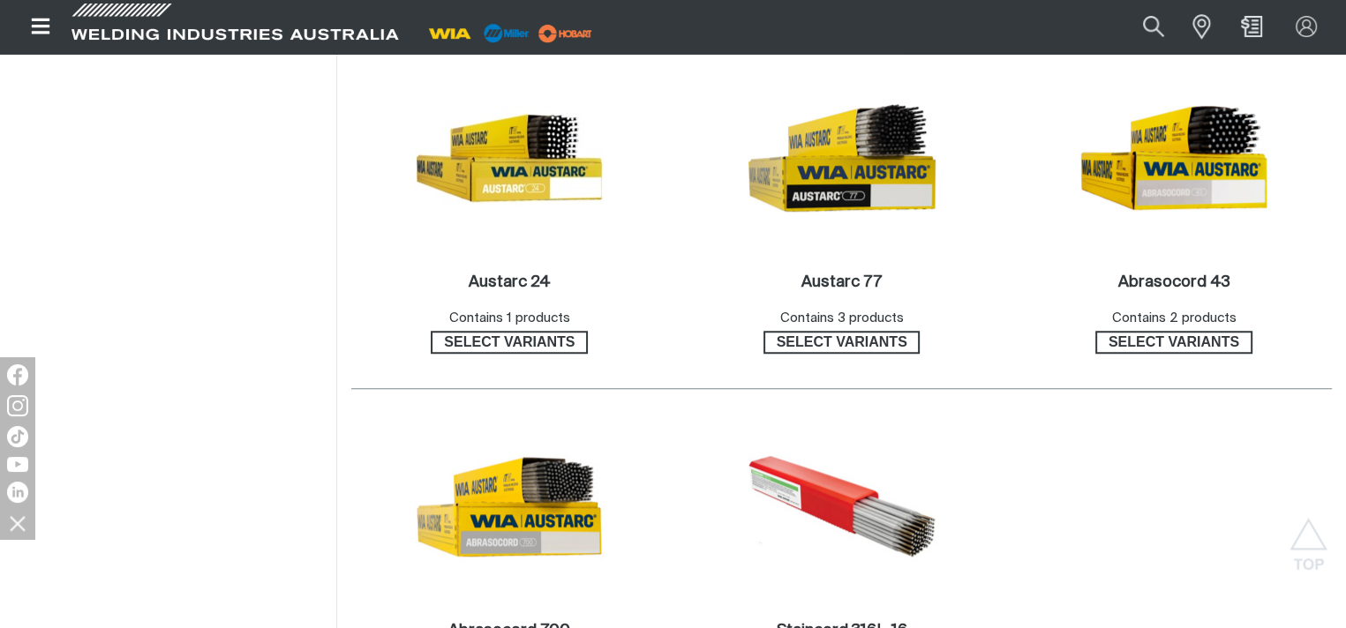
scroll to position [1500, 0]
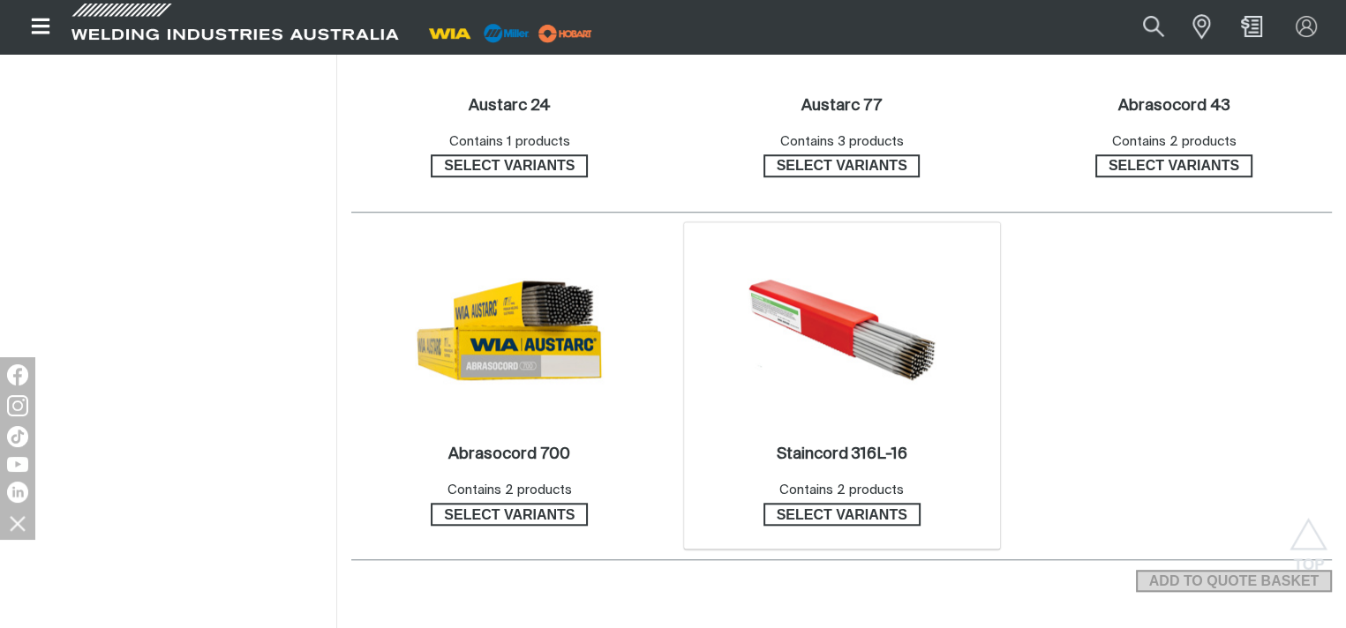
click at [815, 323] on img at bounding box center [842, 330] width 189 height 189
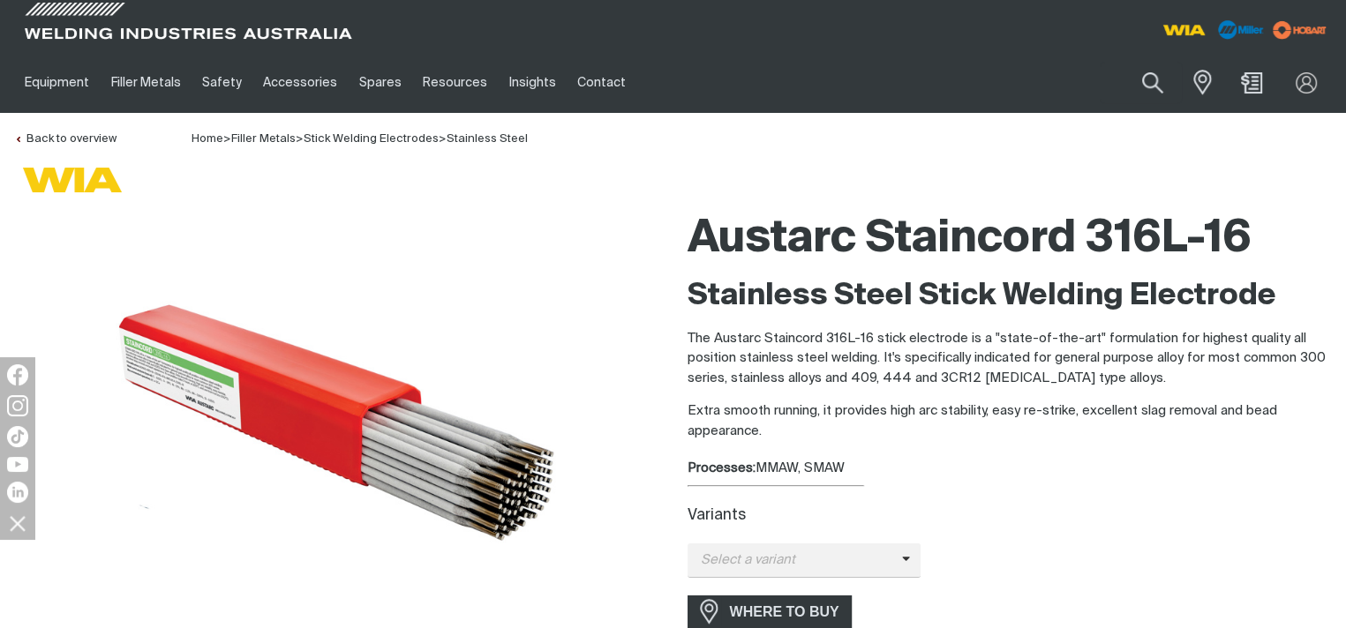
scroll to position [177, 0]
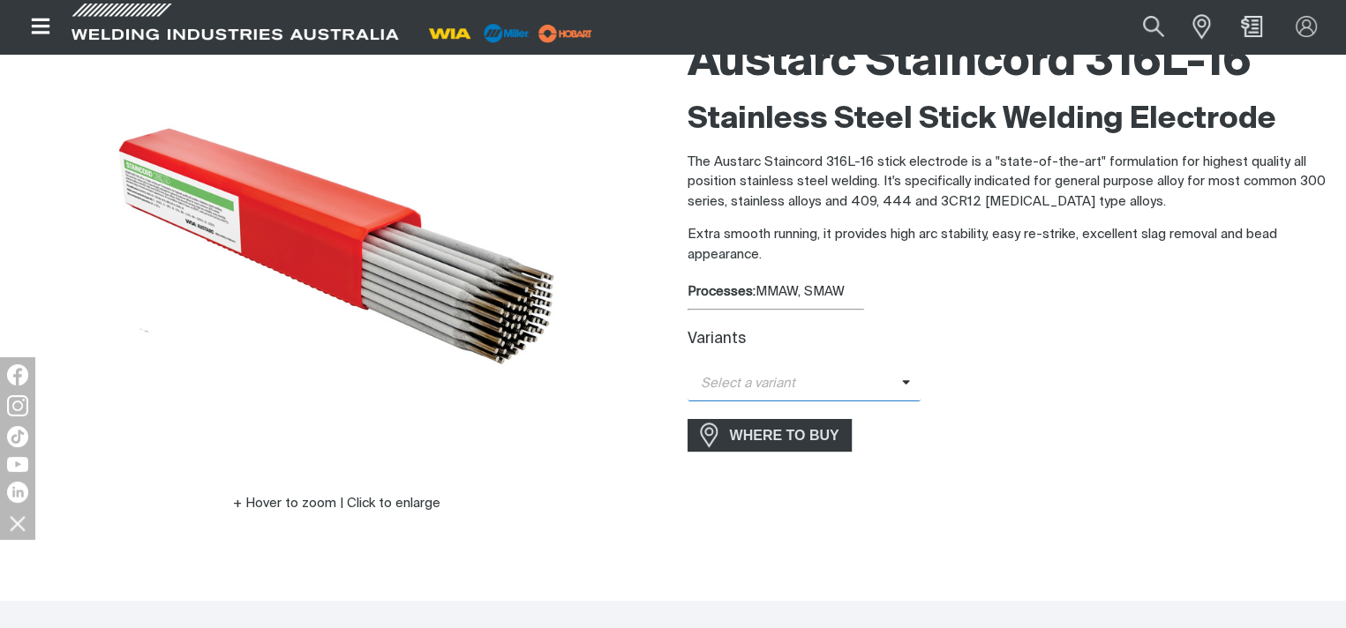
click at [902, 383] on icon at bounding box center [906, 382] width 9 height 13
click at [840, 412] on span "Staincord 316L-16 - 2.6mm" at bounding box center [805, 415] width 234 height 26
